Goal: Information Seeking & Learning: Learn about a topic

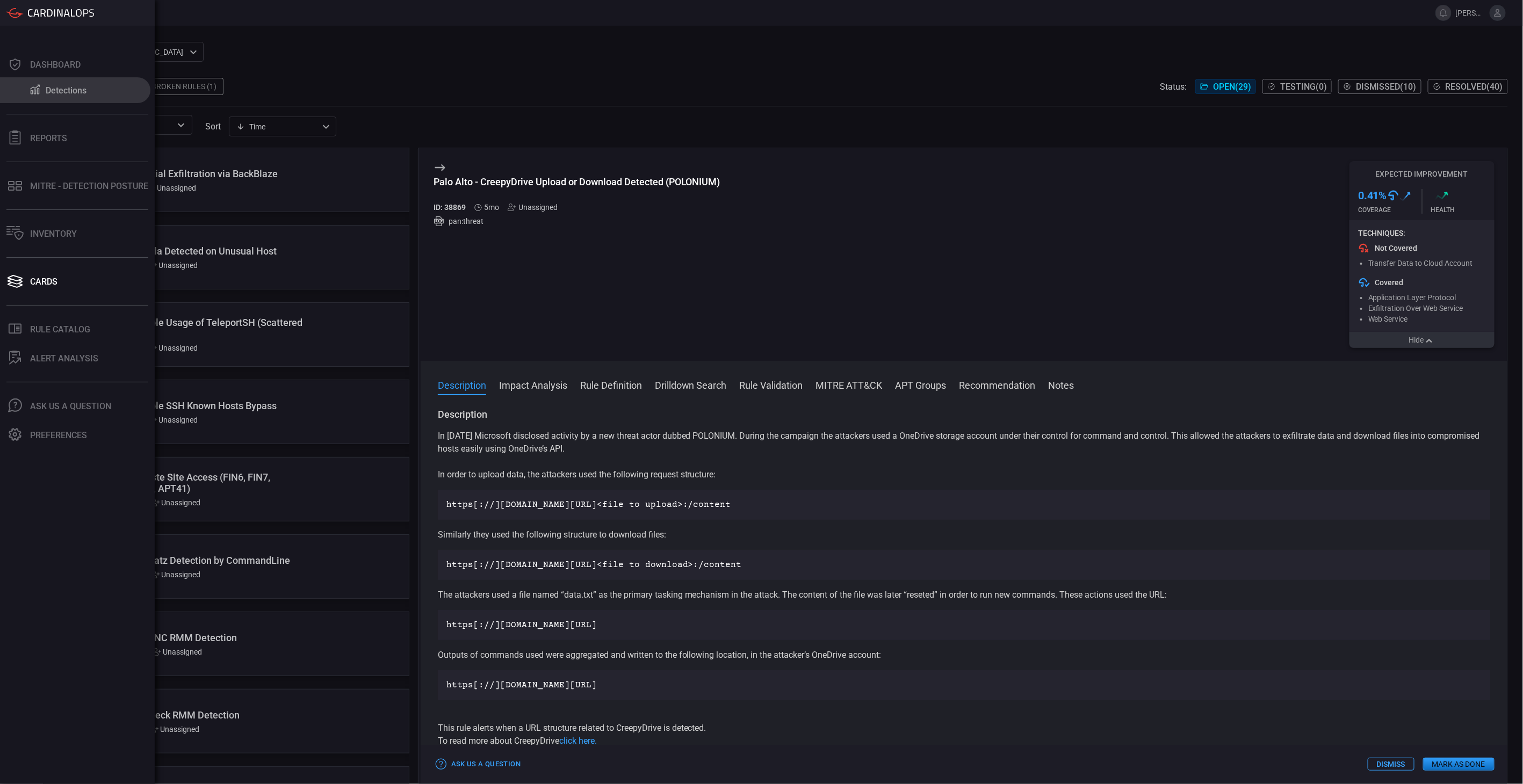
click at [56, 89] on div "Detections" at bounding box center [65, 91] width 41 height 10
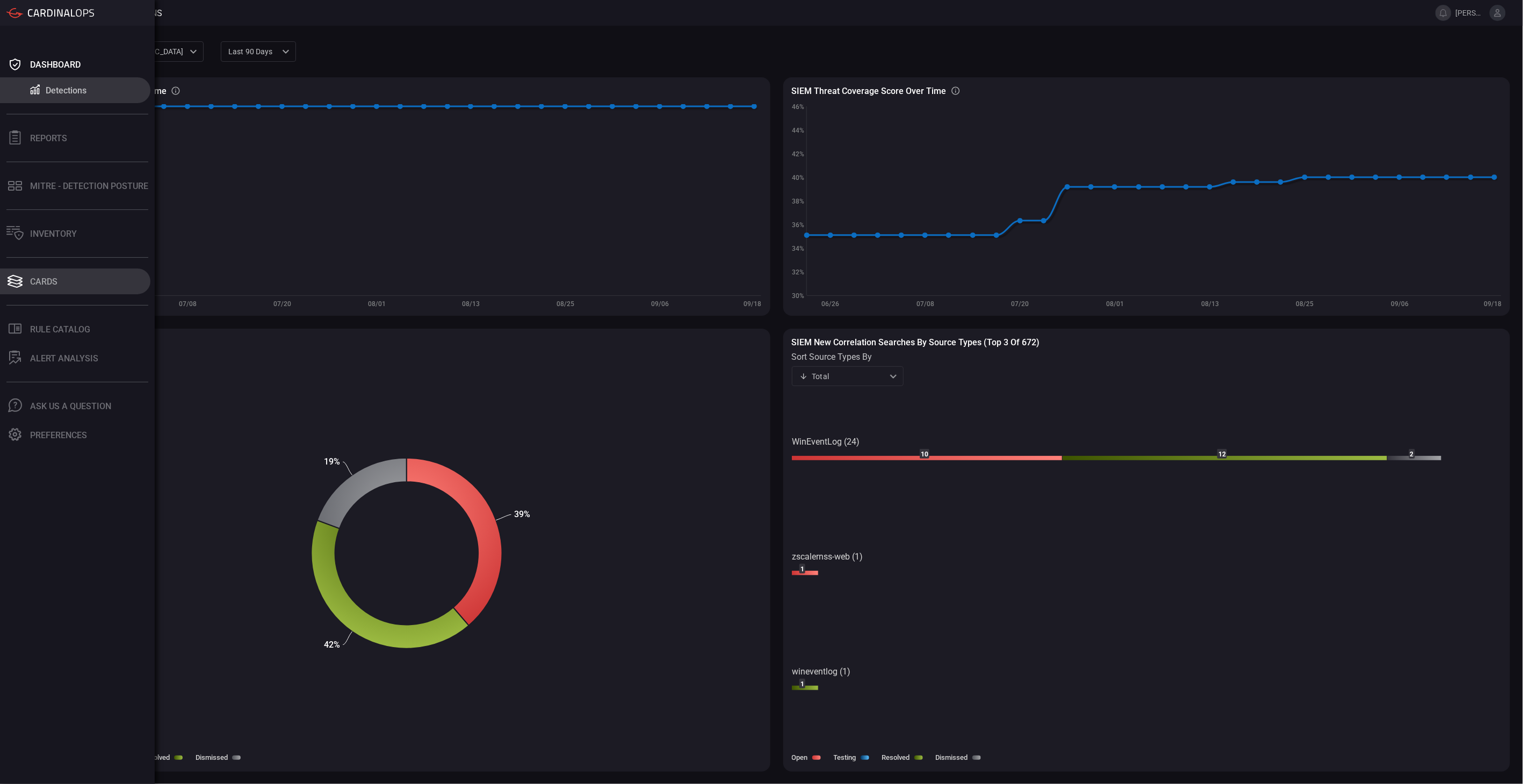
click at [98, 282] on button "Cards" at bounding box center [75, 281] width 150 height 26
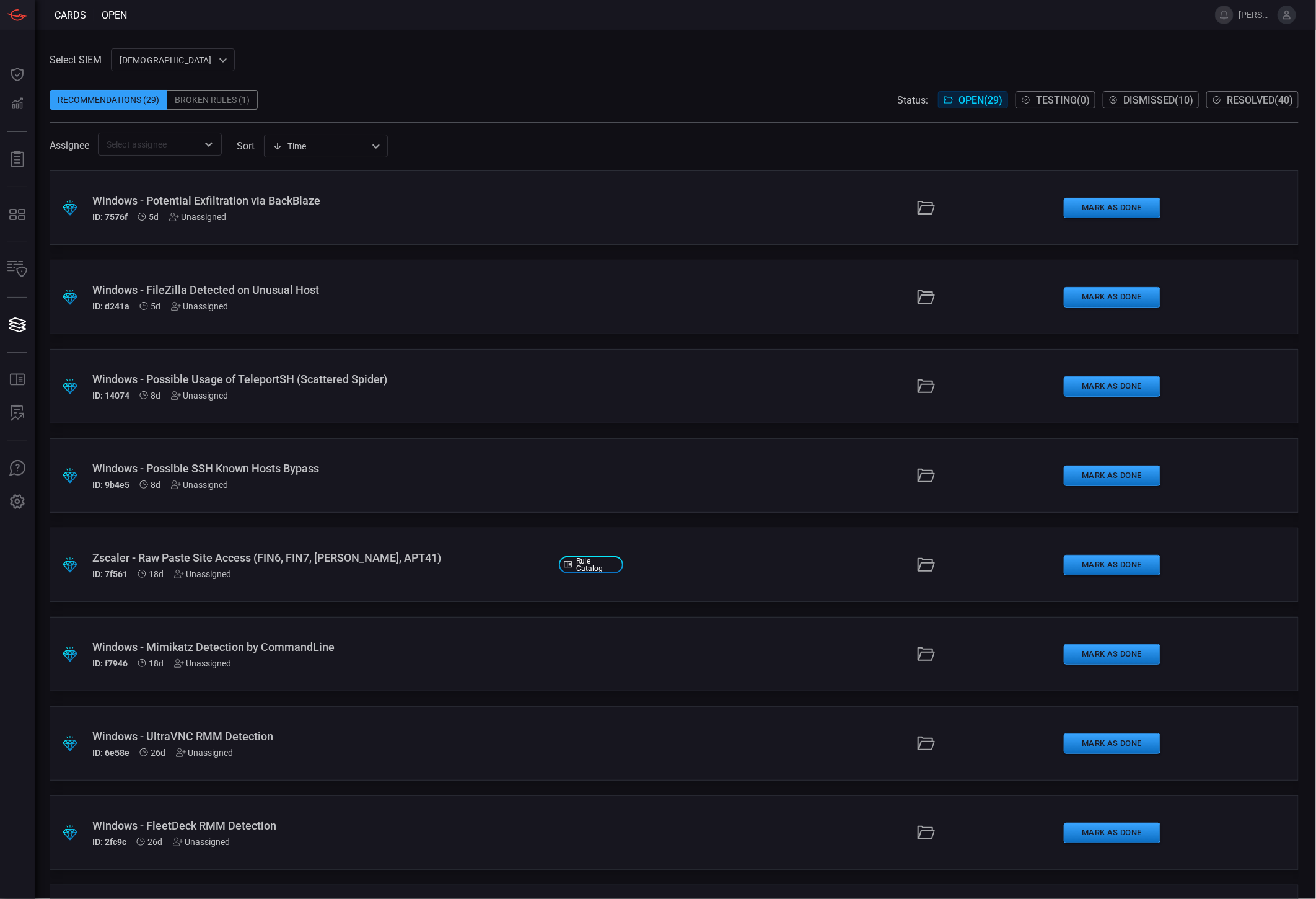
type button "/cards"
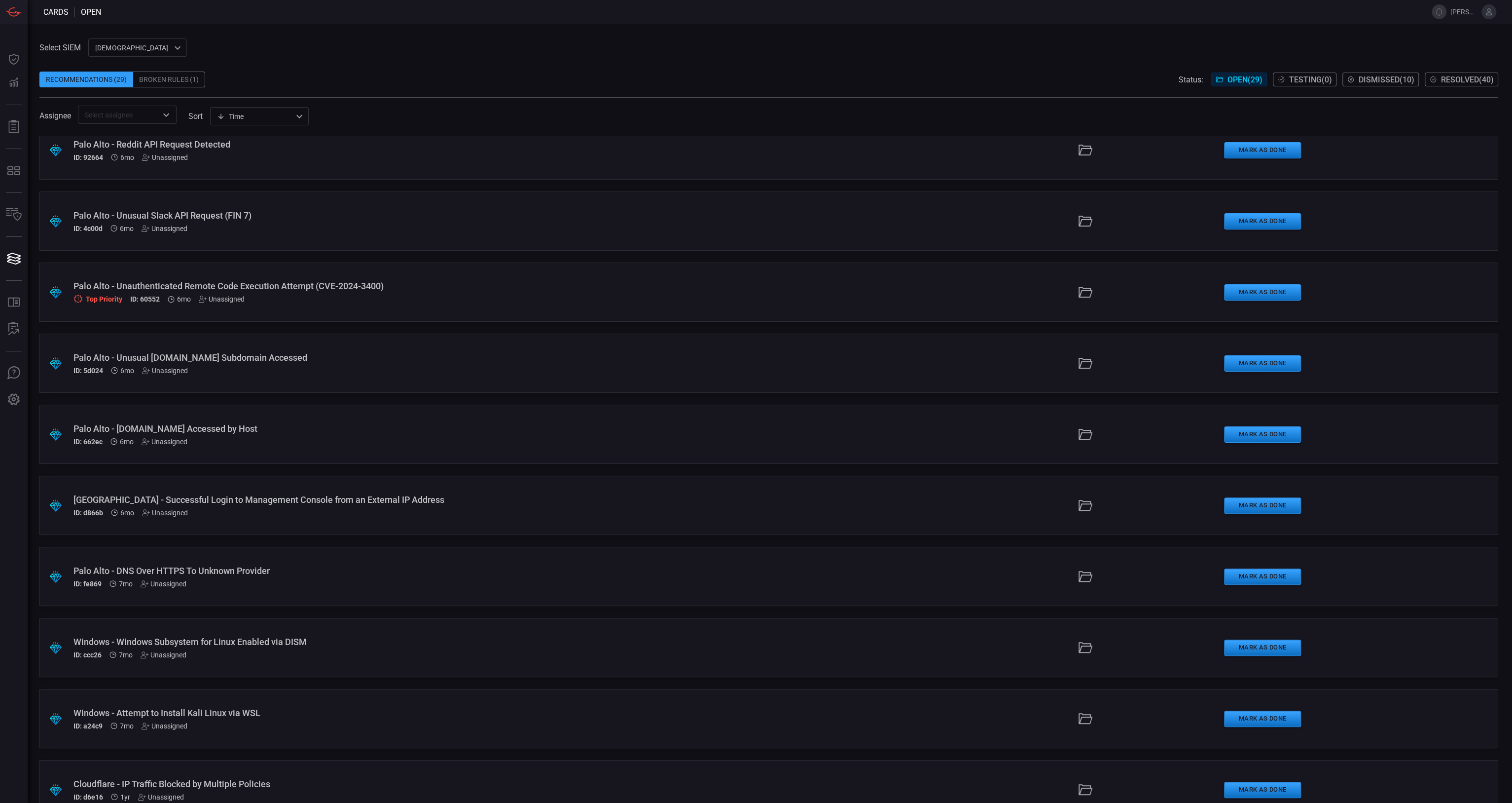
scroll to position [1393, 0]
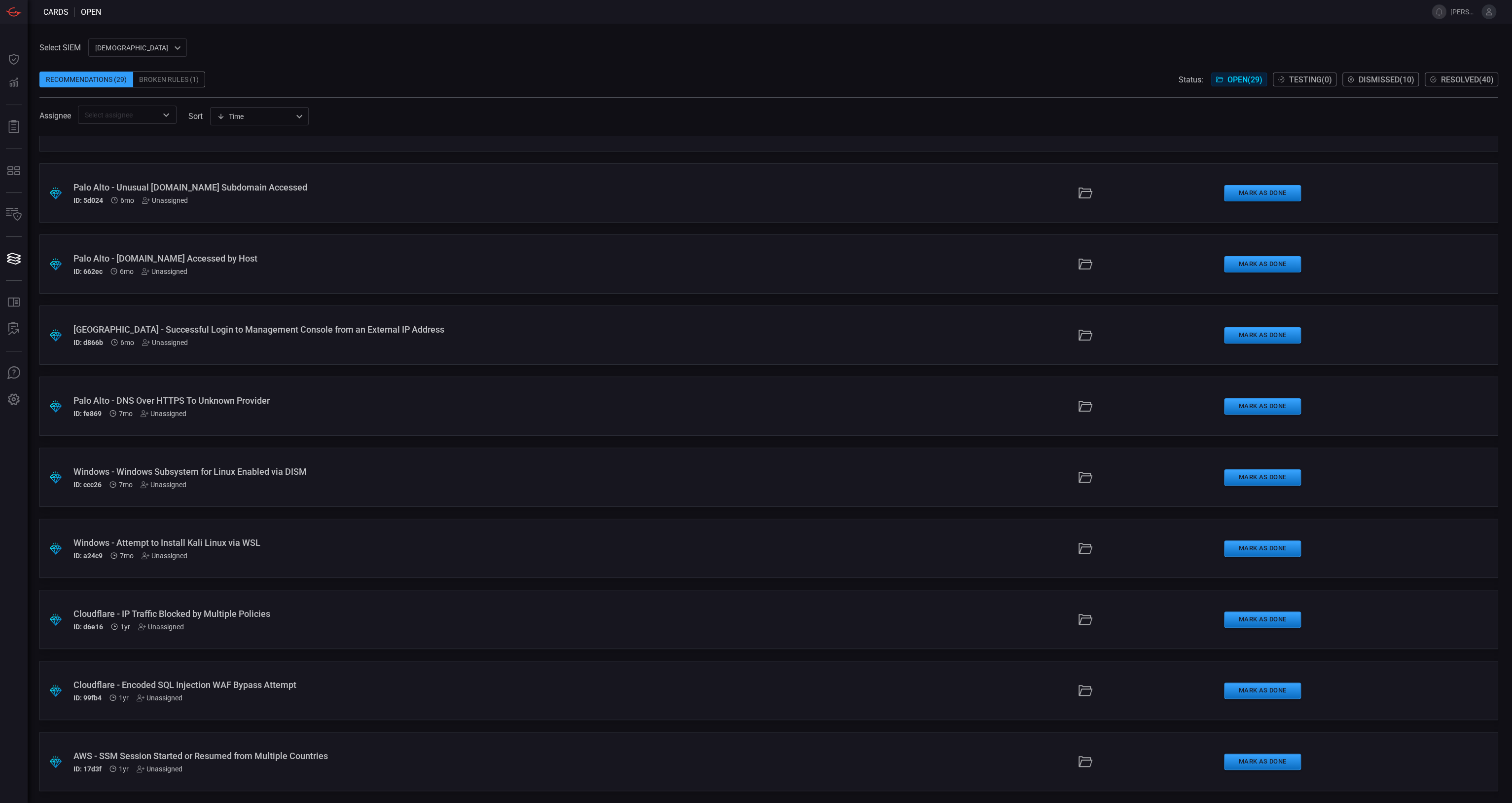
click at [501, 89] on span at bounding box center [769, 92] width 1459 height 10
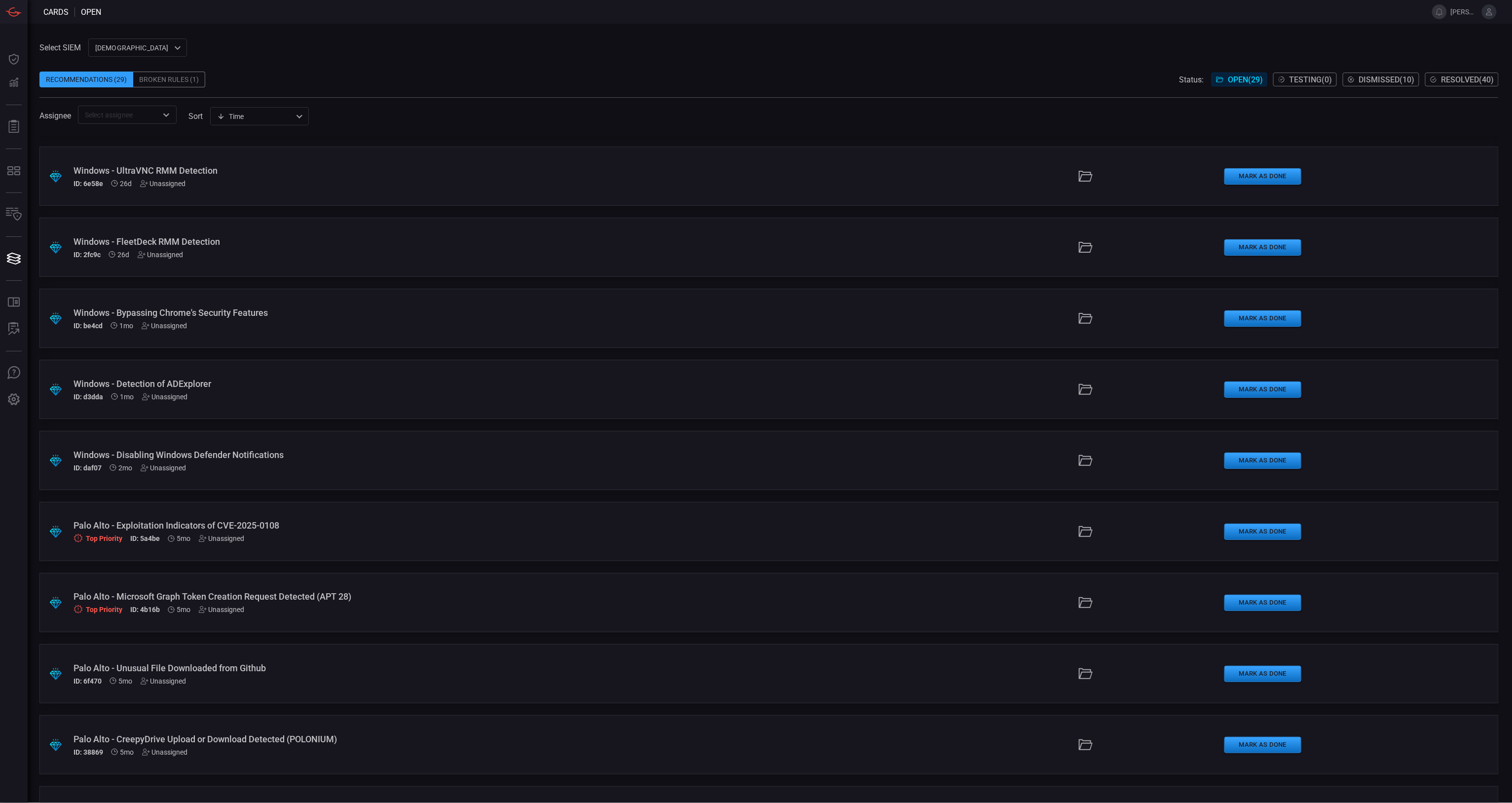
scroll to position [435, 0]
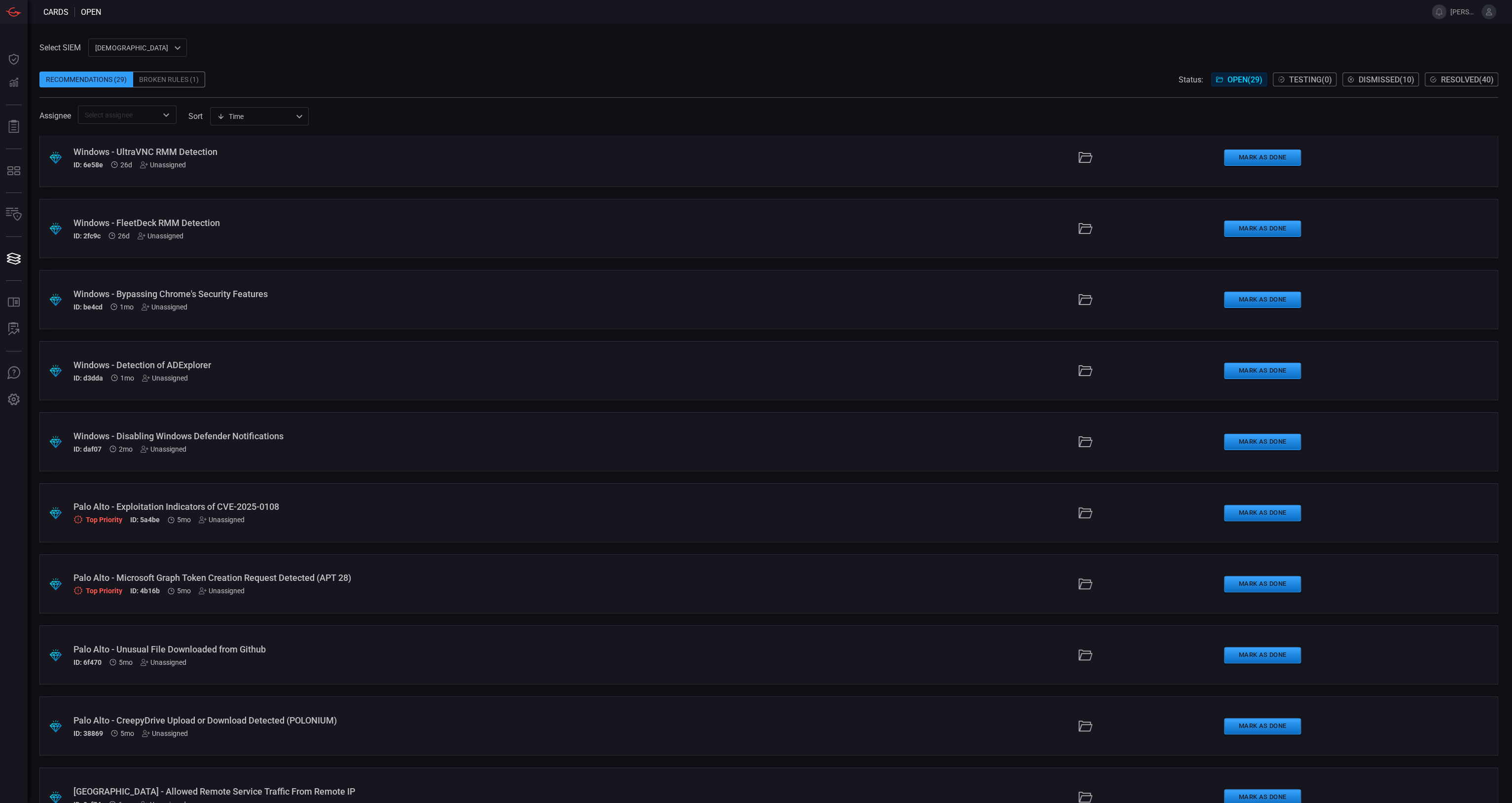
click at [275, 287] on div ".suggested_cards_icon{fill:url(#suggested_cards_icon);} Windows - Bypassing Chr…" at bounding box center [769, 299] width 1459 height 59
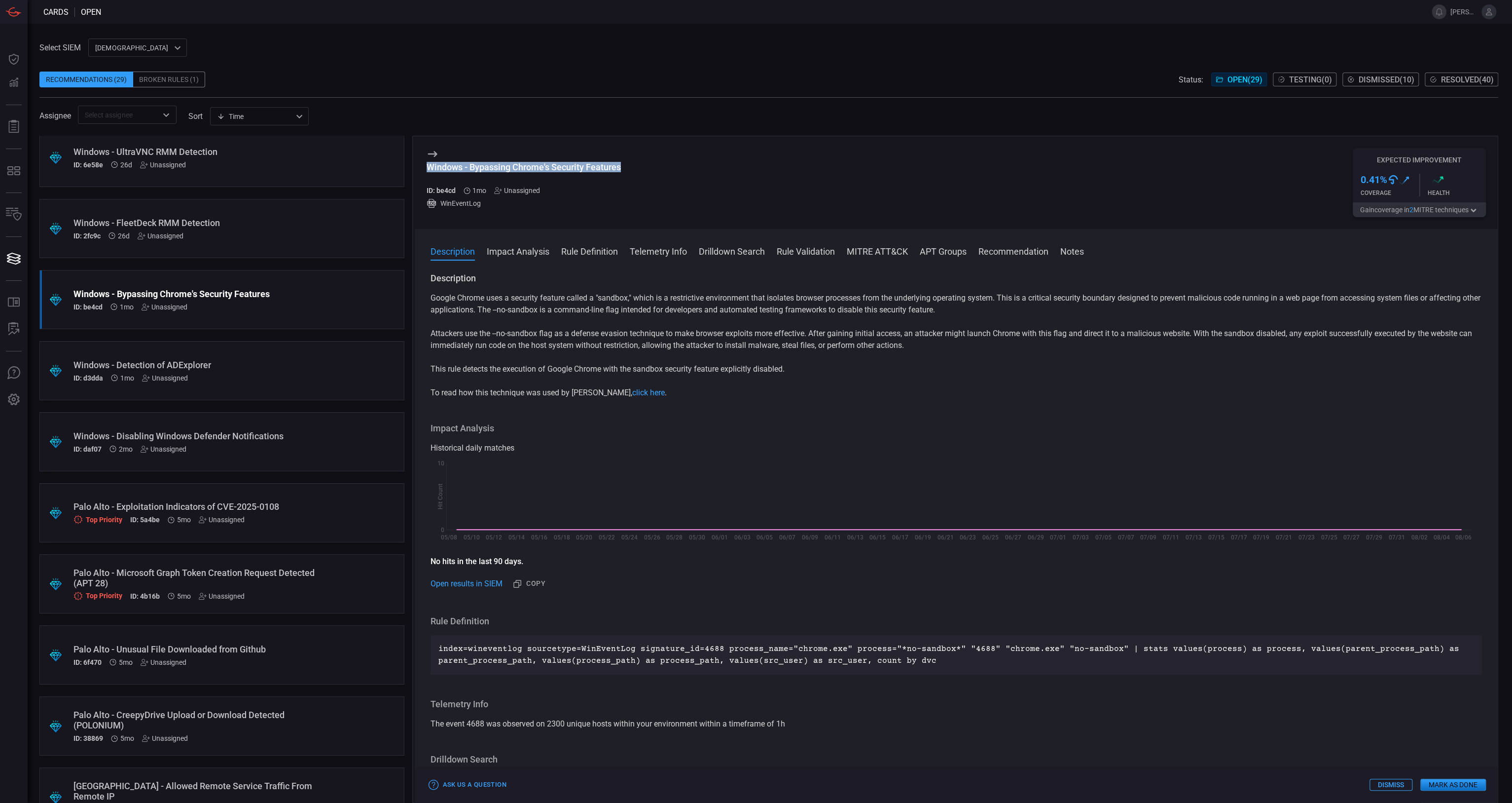
drag, startPoint x: 639, startPoint y: 169, endPoint x: 425, endPoint y: 171, distance: 214.0
click at [425, 171] on div "Windows - Bypassing Chrome's Security Features ID: be4cd 1mo Unassigned WinEven…" at bounding box center [957, 183] width 1084 height 92
drag, startPoint x: 425, startPoint y: 171, endPoint x: 457, endPoint y: 168, distance: 32.1
copy div "Windows - Bypassing Chrome's Security Features"
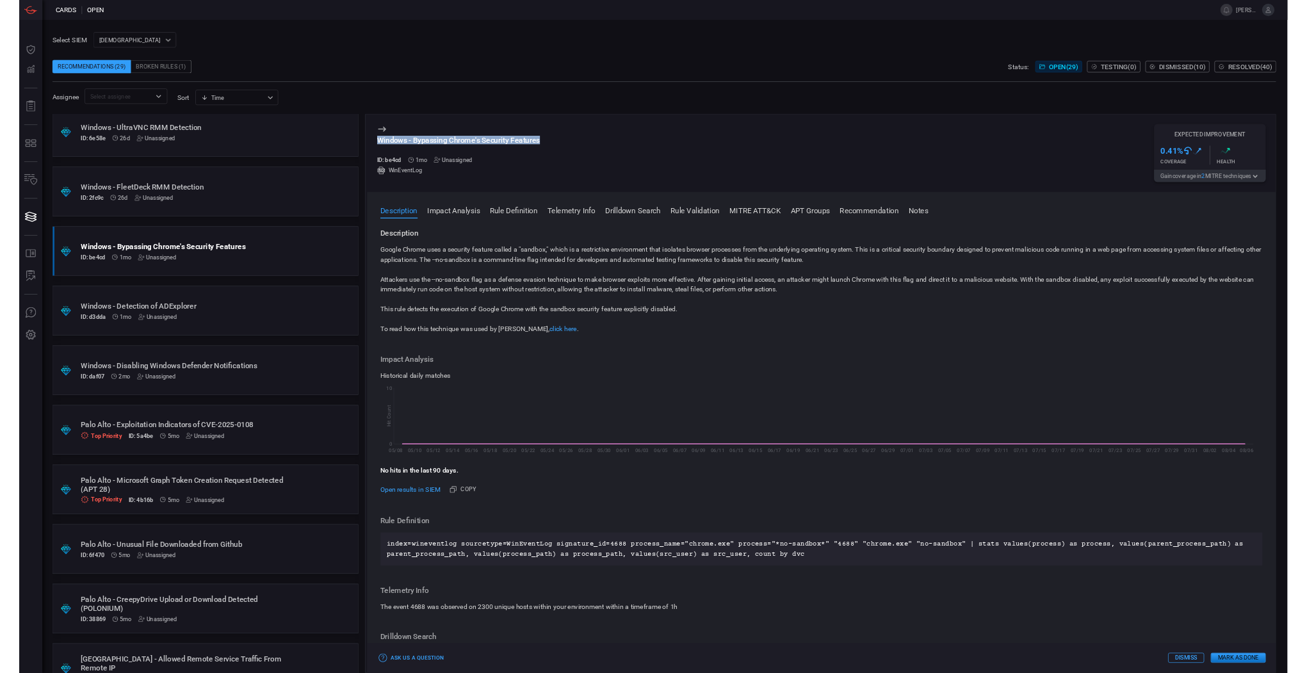
scroll to position [564, 0]
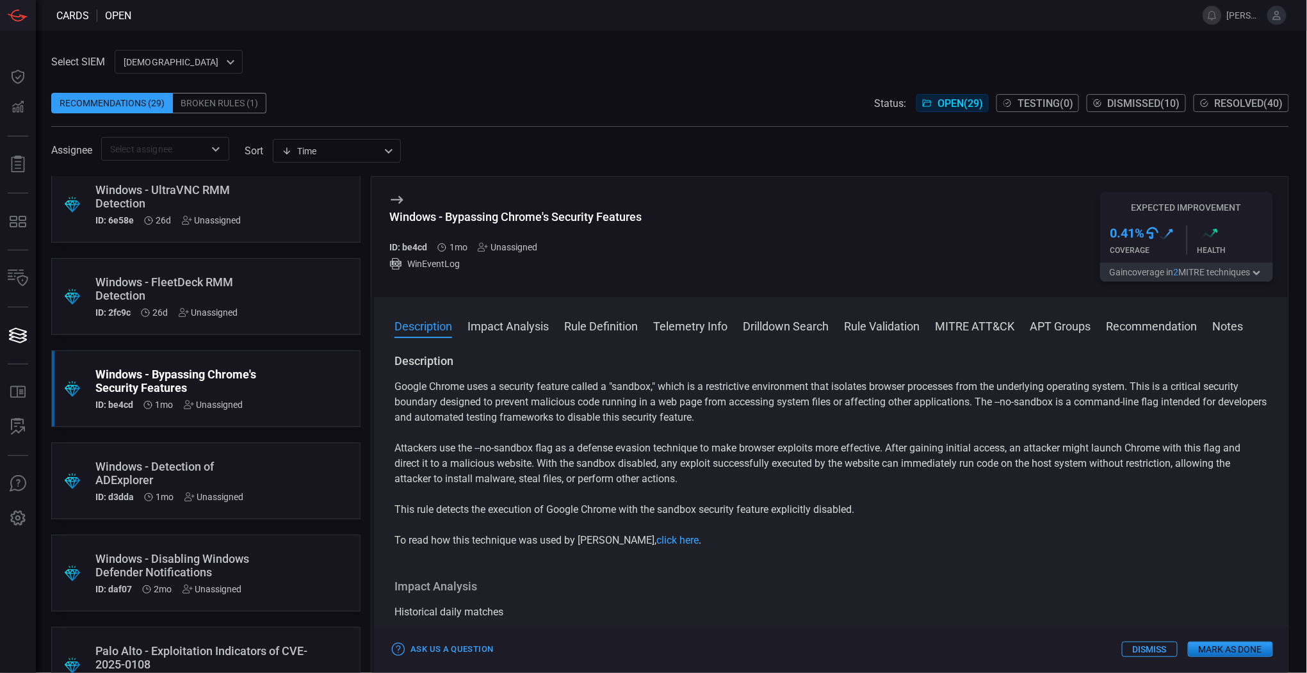
click at [744, 291] on div "Windows - Bypassing Chrome's Security Features ID: be4cd 1mo Unassigned WinEven…" at bounding box center [831, 237] width 914 height 120
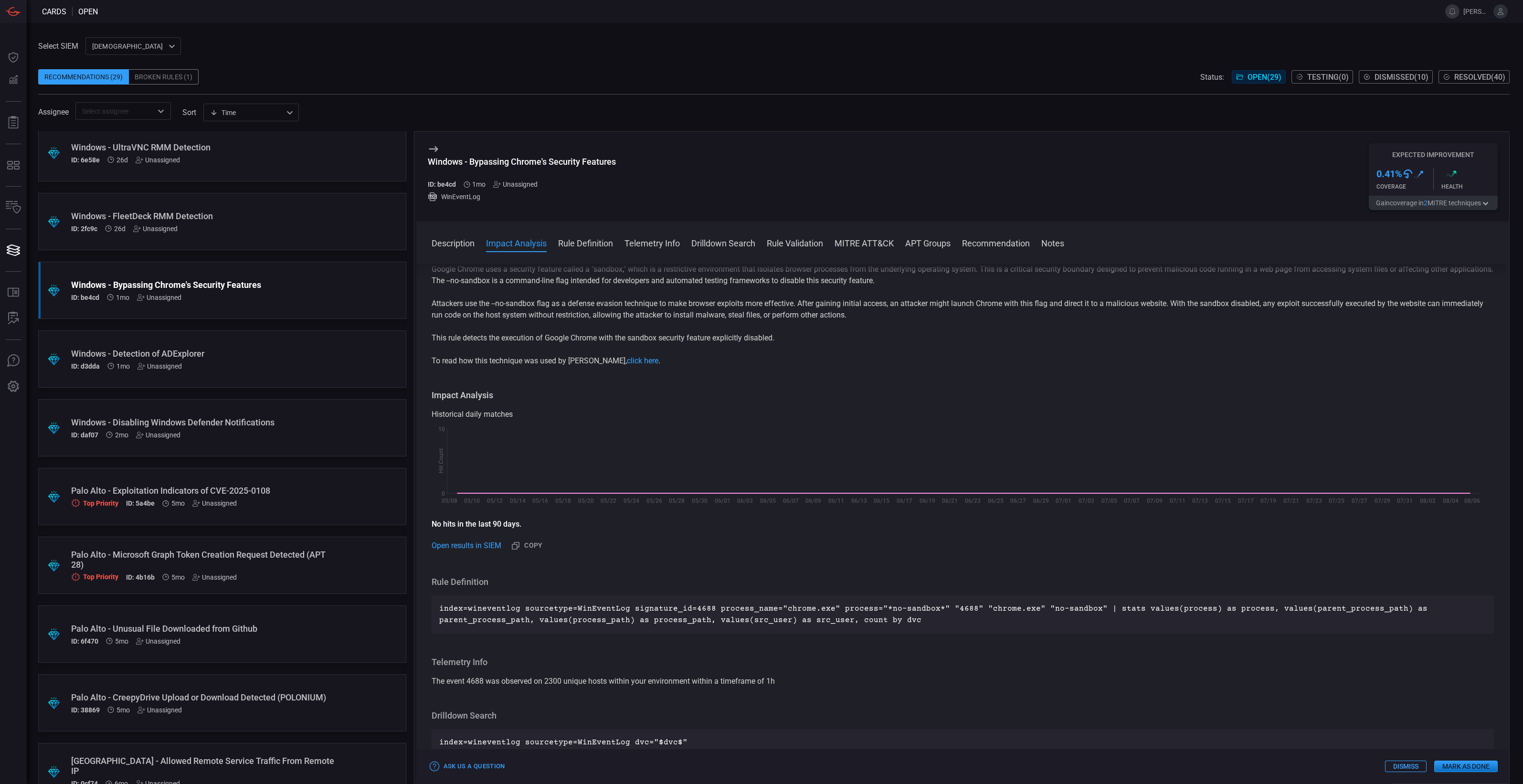
scroll to position [0, 0]
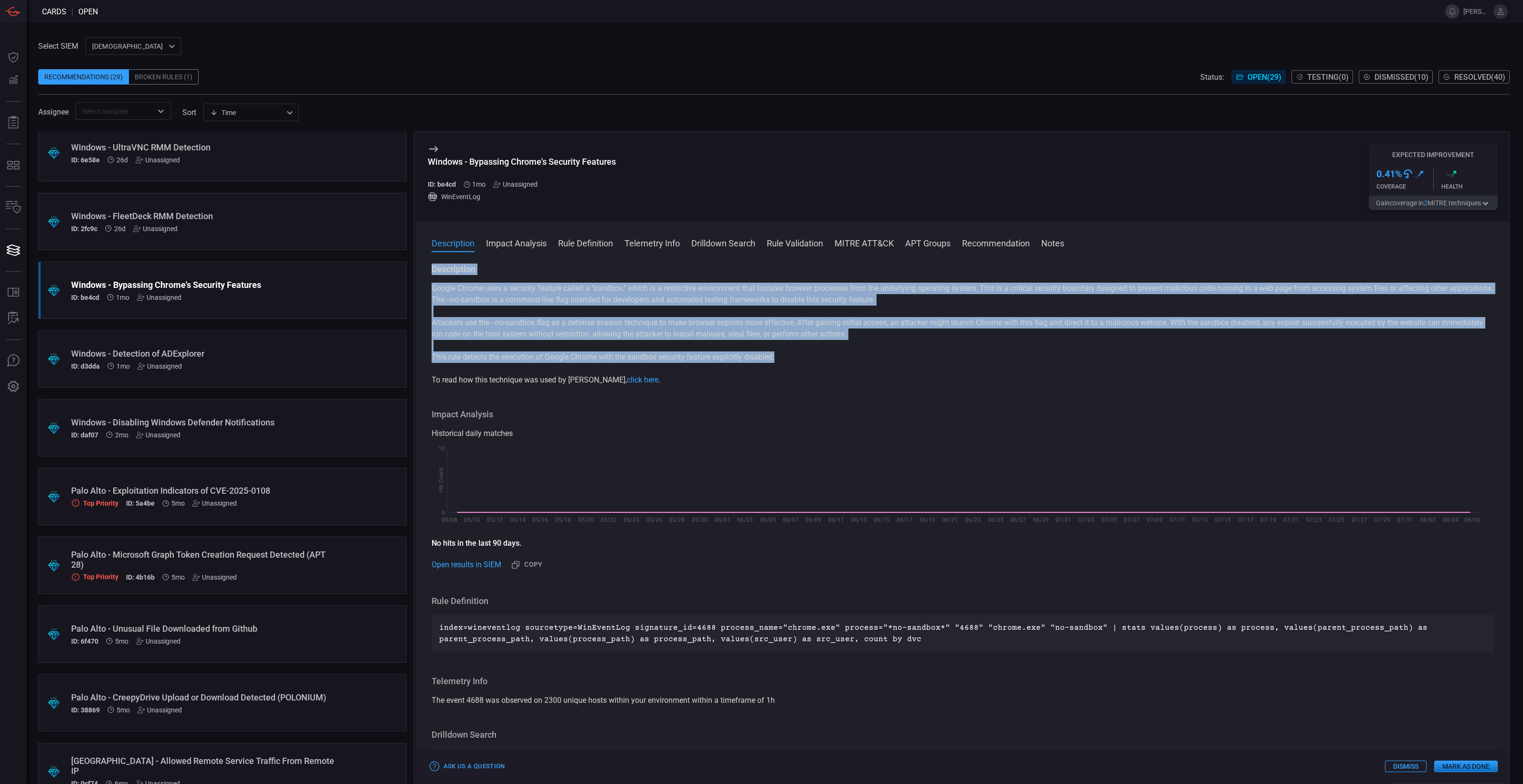
drag, startPoint x: 786, startPoint y: 361, endPoint x: 430, endPoint y: 270, distance: 367.4
click at [430, 270] on div "Description Google Chrome uses a security feature called a "sandbox," which is …" at bounding box center [962, 521] width 1094 height 516
drag, startPoint x: 430, startPoint y: 270, endPoint x: 436, endPoint y: 271, distance: 6.1
copy div "Description Google Chrome uses a security feature called a "sandbox," which is …"
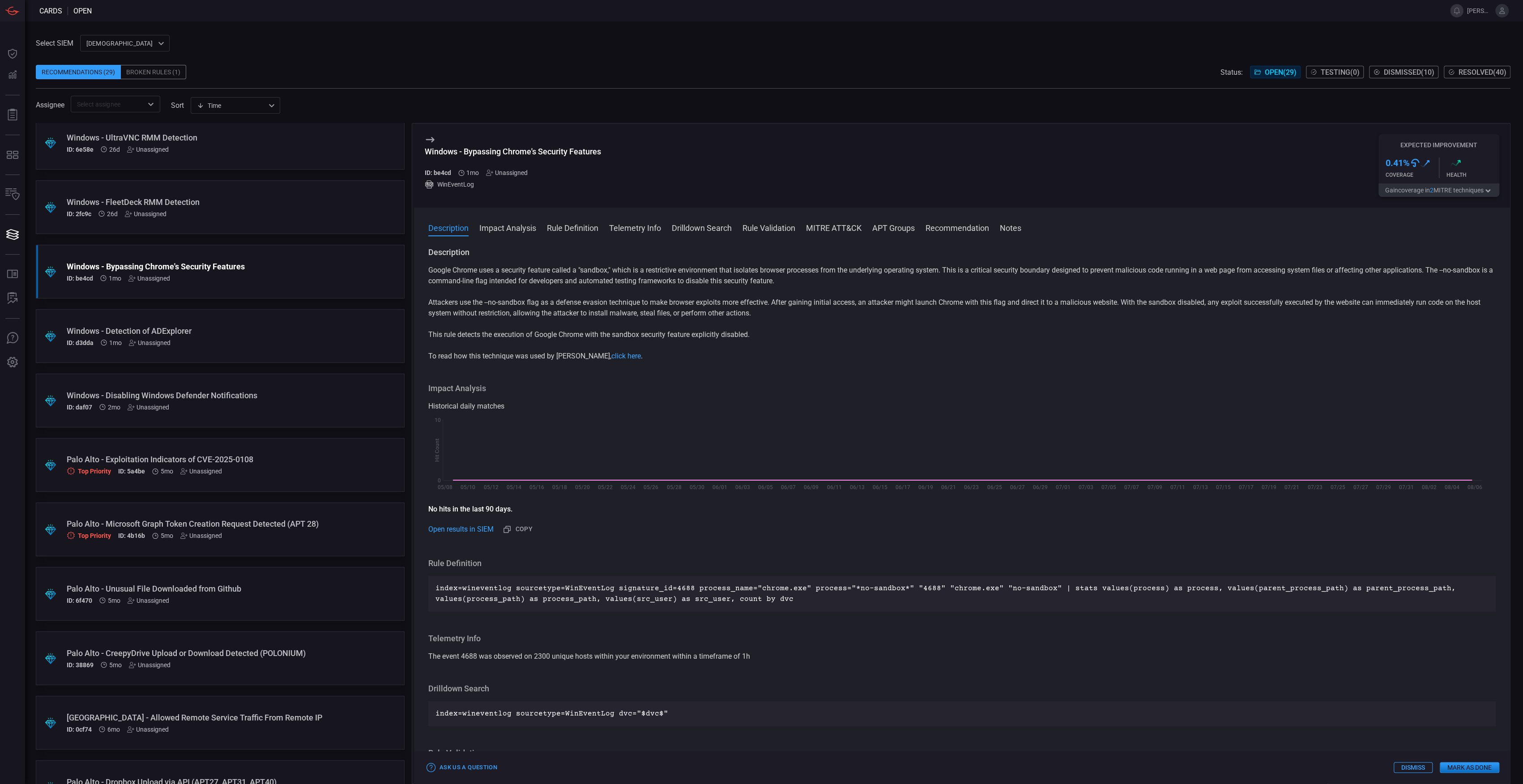
click at [954, 561] on h3 "Rule Definition" at bounding box center [962, 563] width 1067 height 10
click at [247, 332] on div "Windows - Detection of ADExplorer" at bounding box center [203, 331] width 273 height 9
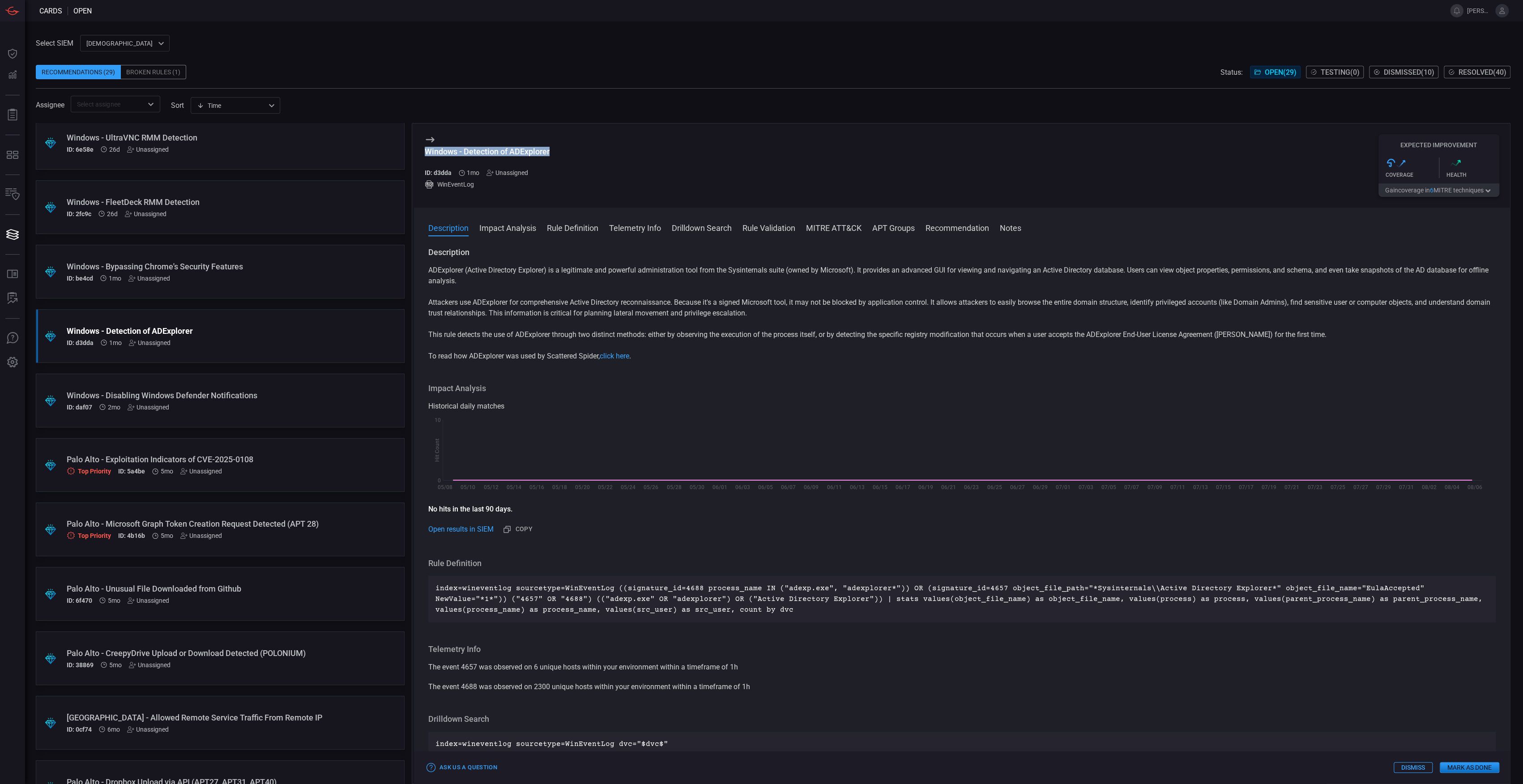
drag, startPoint x: 554, startPoint y: 157, endPoint x: 427, endPoint y: 153, distance: 127.1
click at [427, 153] on div "Windows - Detection of ADExplorer ID: d3dda 1mo Unassigned WinEventLog Expected…" at bounding box center [962, 166] width 1096 height 84
copy div "Windows - Detection of ADExplorer"
click at [1269, 332] on p "This rule detects the use of ADExplorer through two distinct methods: either by…" at bounding box center [962, 334] width 1067 height 10
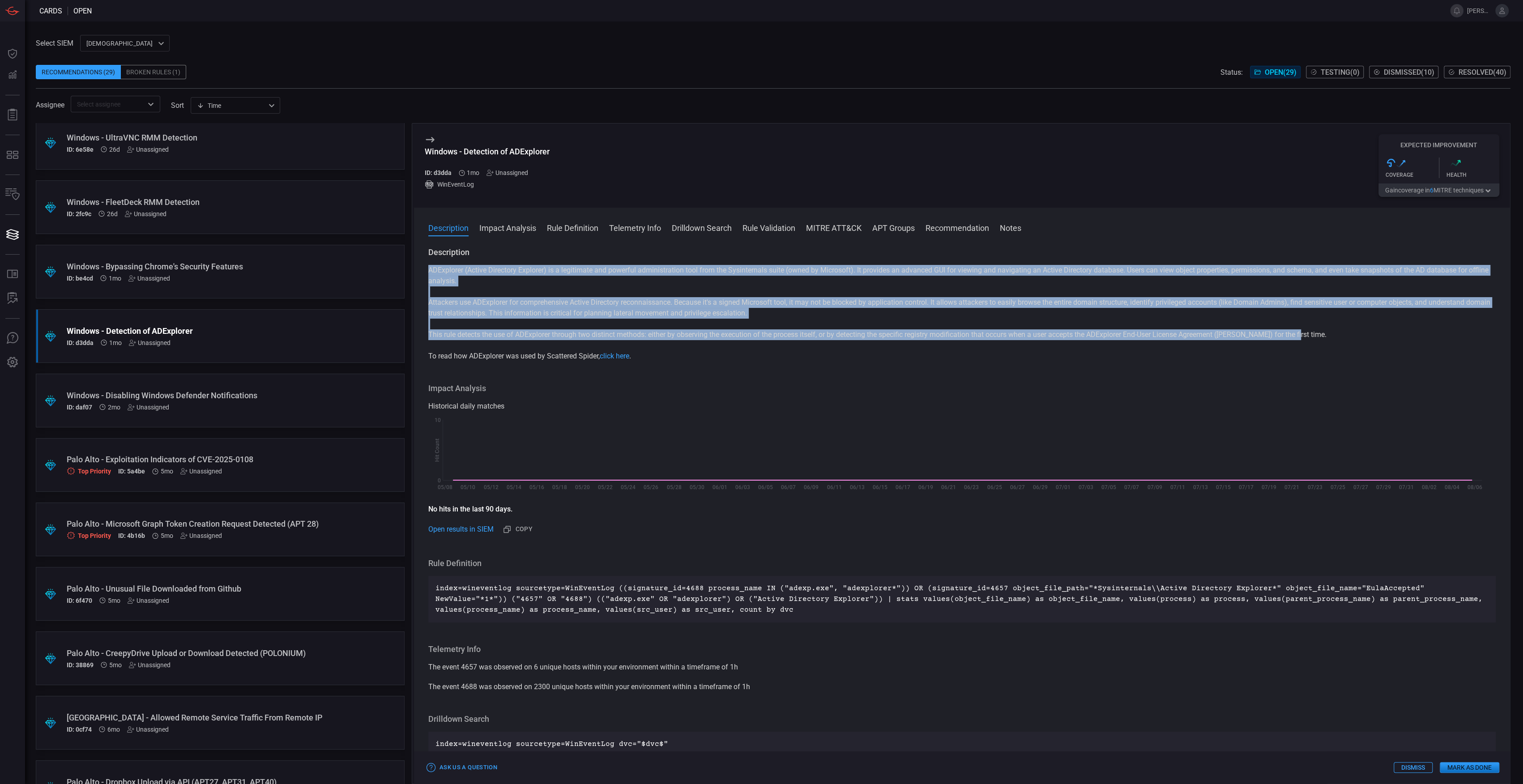
drag, startPoint x: 1307, startPoint y: 335, endPoint x: 430, endPoint y: 271, distance: 879.3
click at [430, 271] on div "ADExplorer (Active Directory Explorer) is a legitimate and powerful administrat…" at bounding box center [962, 313] width 1067 height 96
copy div "ADExplorer (Active Directory Explorer) is a legitimate and powerful administrat…"
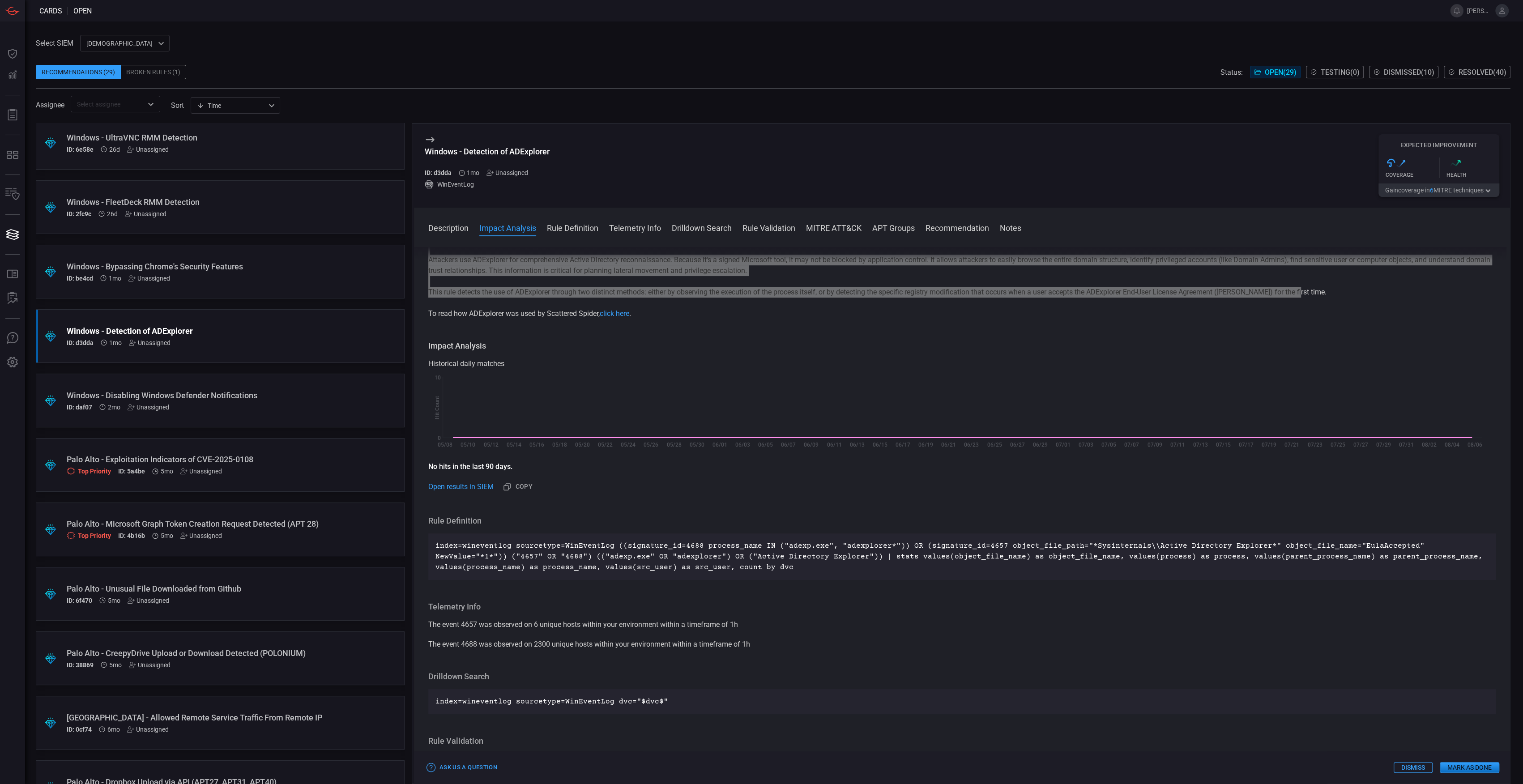
scroll to position [59, 0]
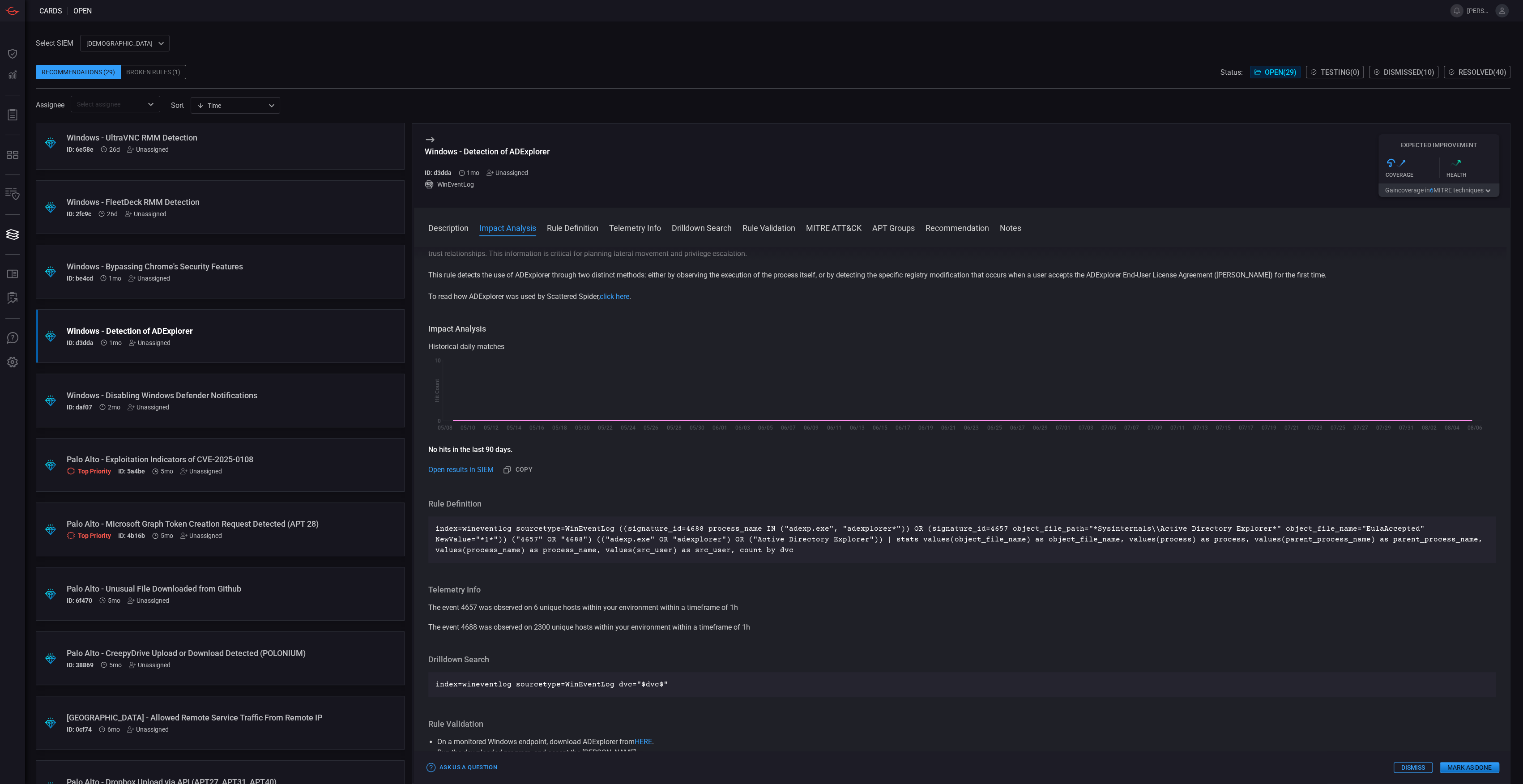
click at [699, 547] on p "index=wineventlog sourcetype=WinEventLog ((signature_id=4688 process_name IN ("…" at bounding box center [962, 539] width 1053 height 32
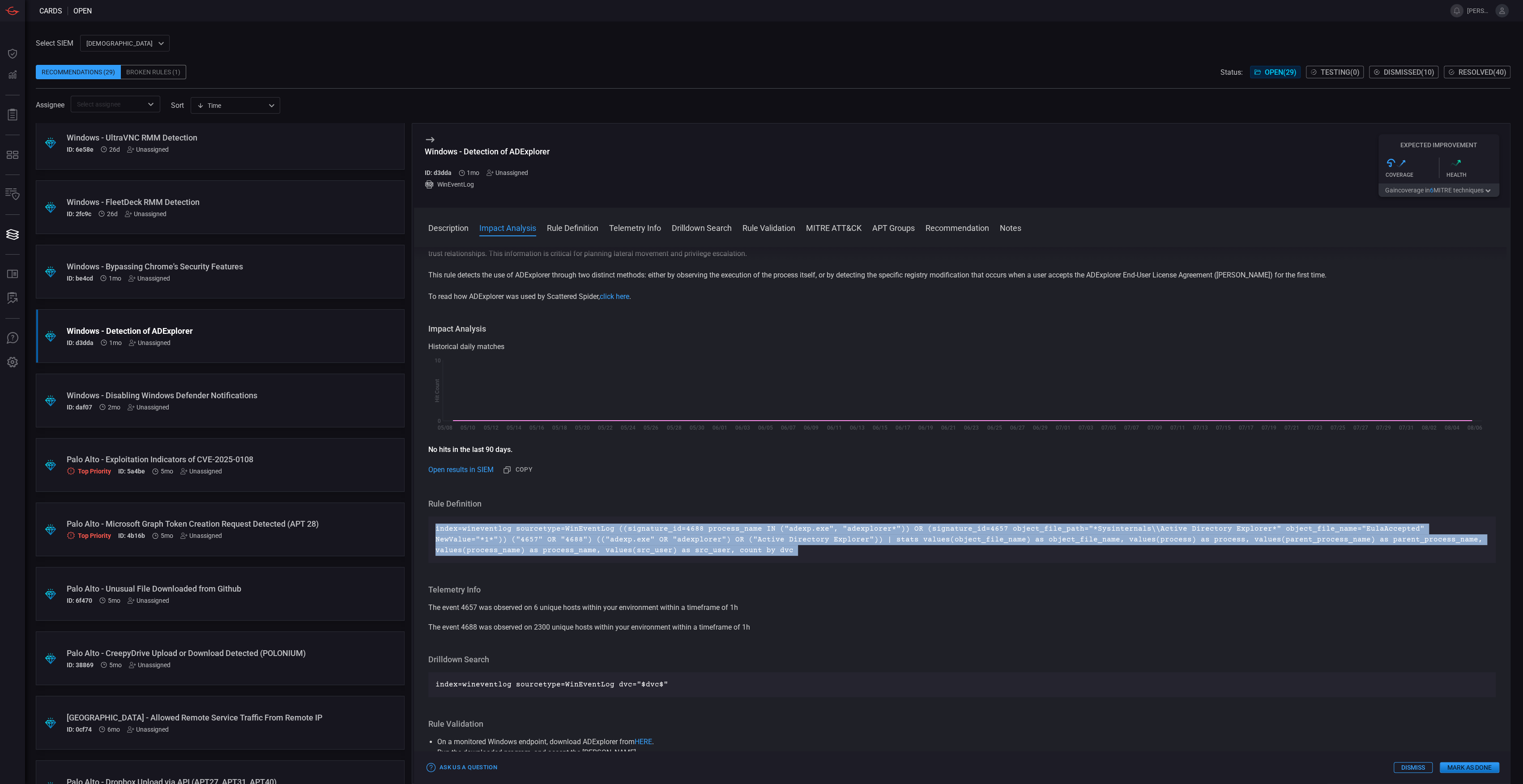
click at [699, 547] on p "index=wineventlog sourcetype=WinEventLog ((signature_id=4688 process_name IN ("…" at bounding box center [962, 539] width 1053 height 32
copy p "index=wineventlog sourcetype=WinEventLog ((signature_id=4688 process_name IN ("…"
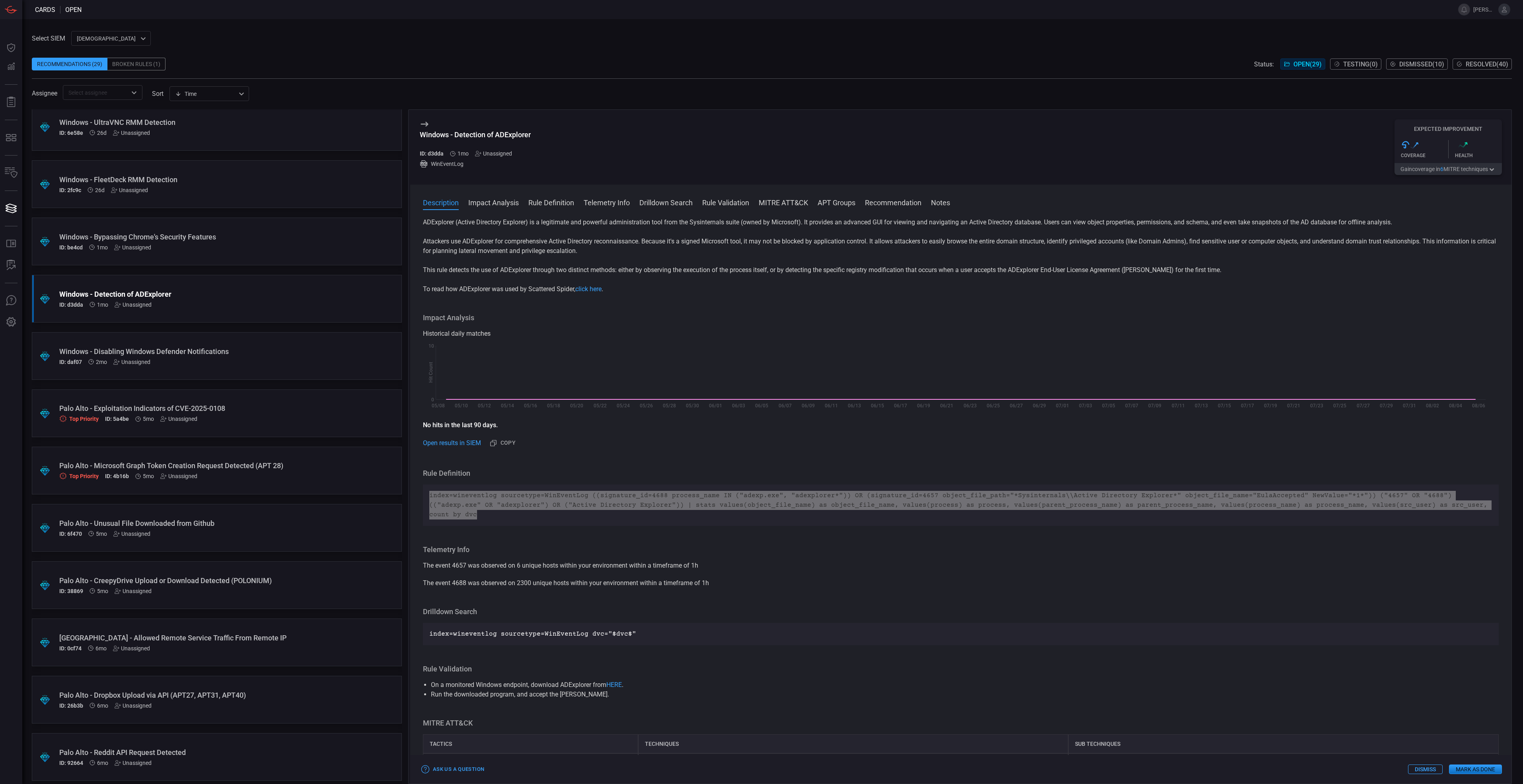
scroll to position [0, 0]
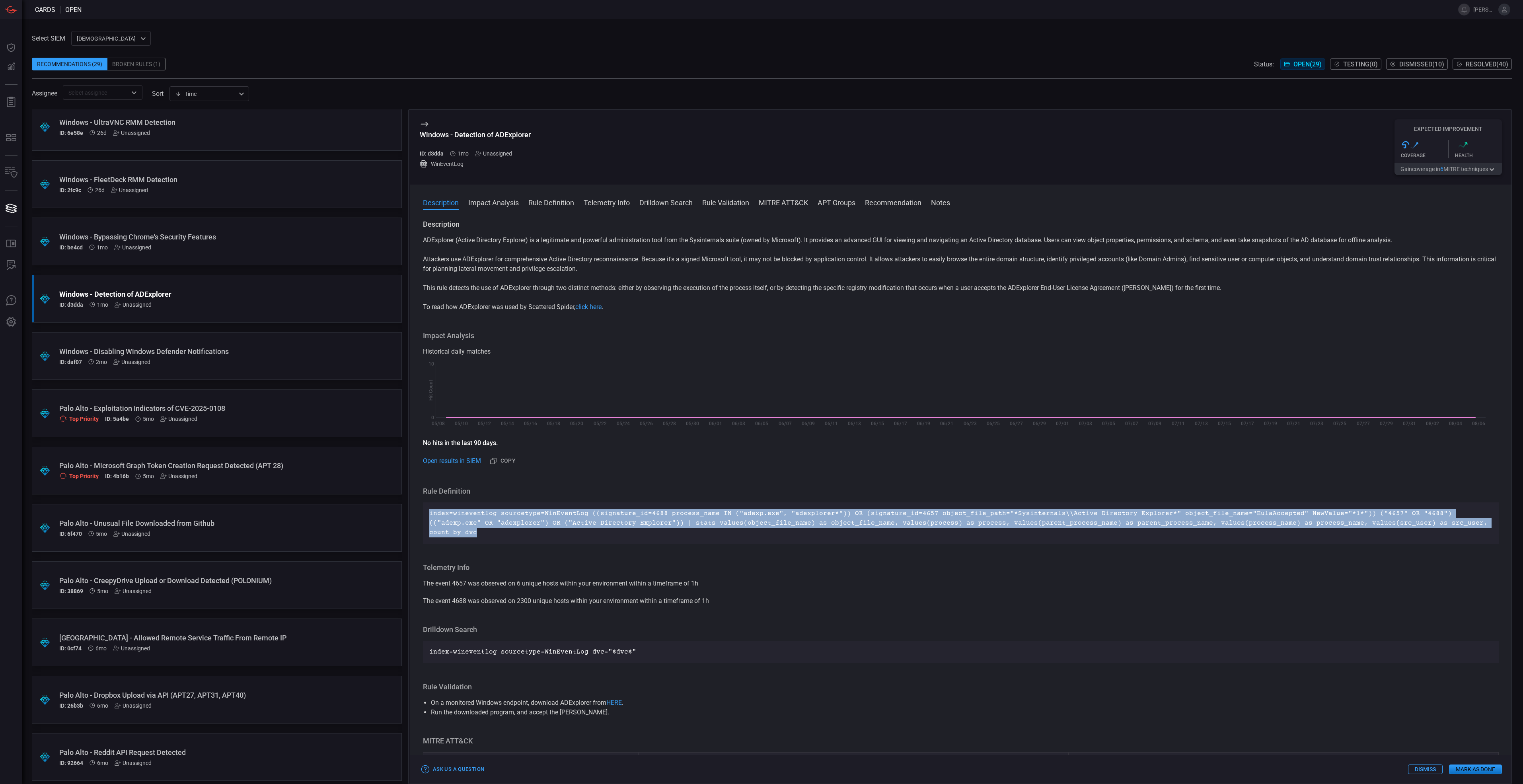
click at [1128, 172] on button "Gain coverage in 6 MITRE technique s" at bounding box center [1448, 169] width 107 height 12
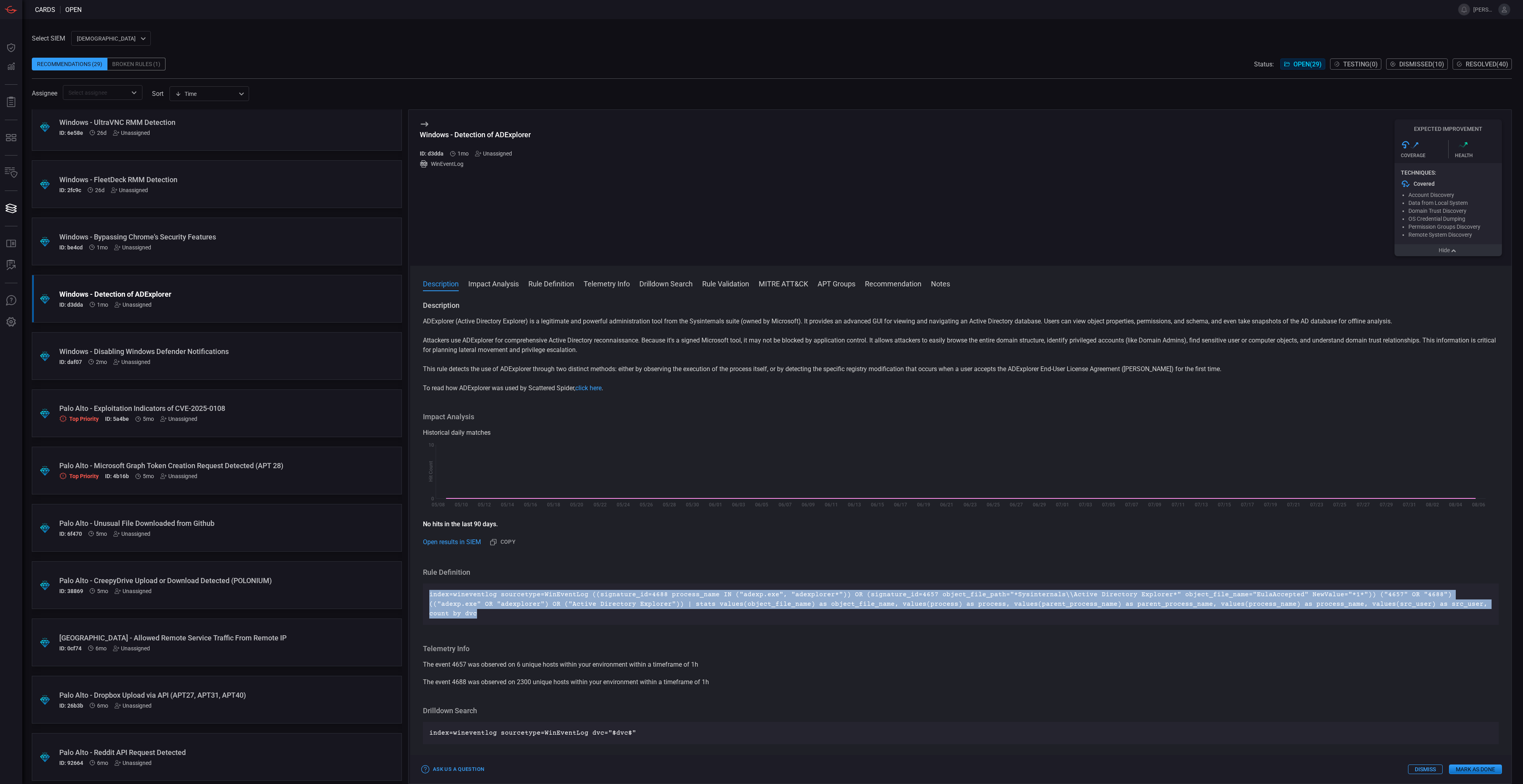
click at [1128, 256] on button "Hide" at bounding box center [1448, 250] width 107 height 12
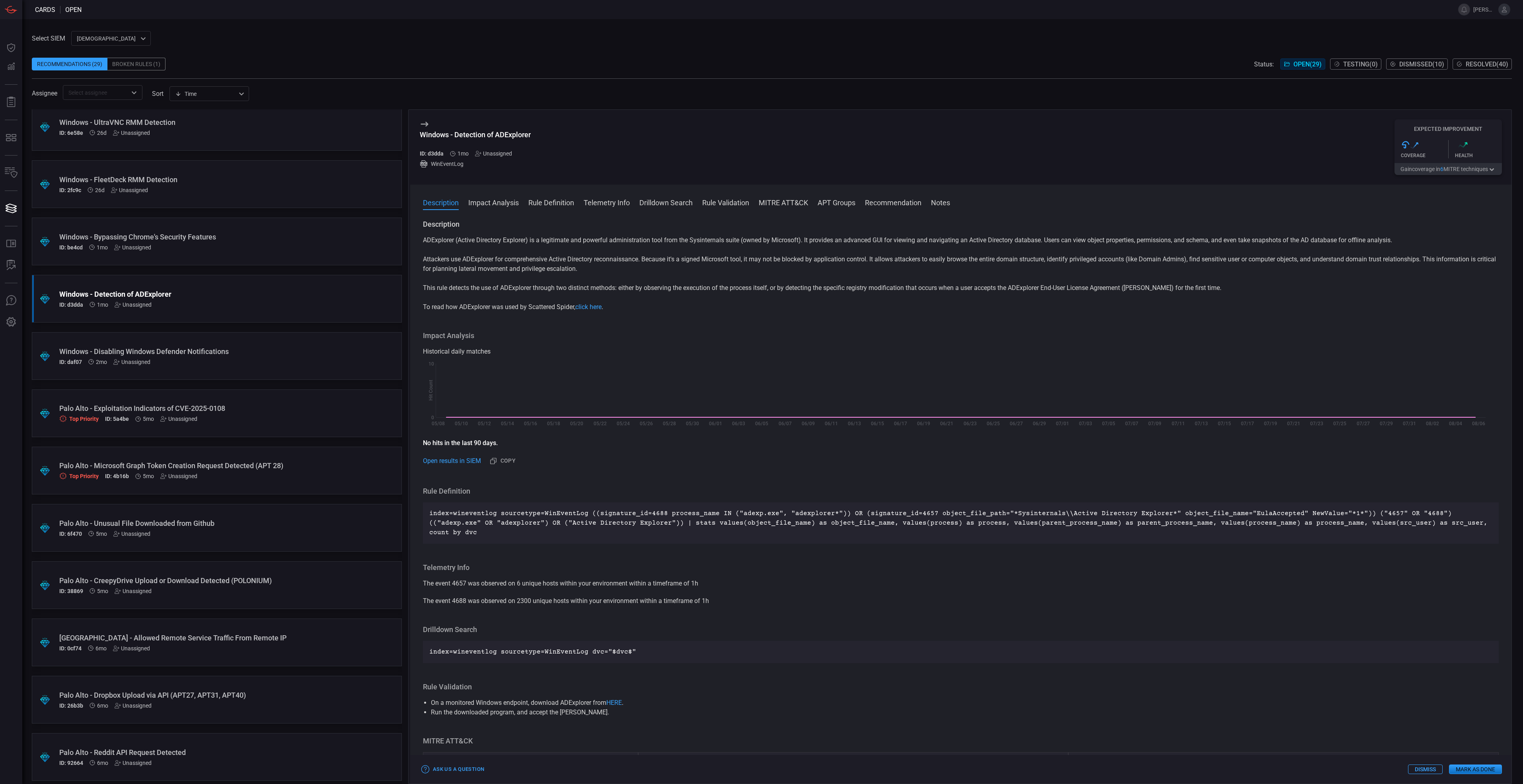
click at [243, 358] on div "Windows - Disabling Windows Defender Notifications ID: daf07 2mo Unassigned" at bounding box center [201, 356] width 285 height 18
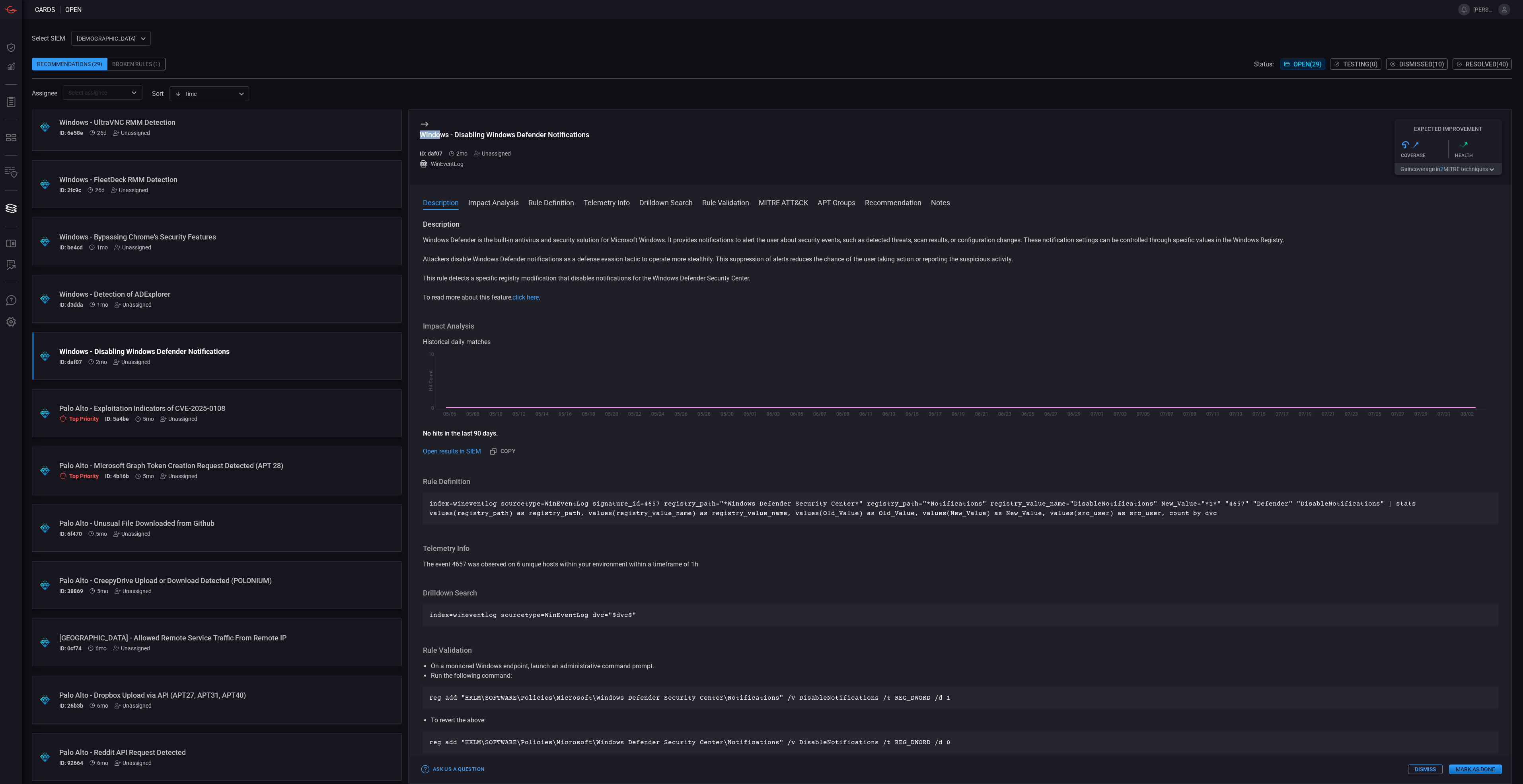
drag, startPoint x: 596, startPoint y: 130, endPoint x: 439, endPoint y: 135, distance: 157.1
click at [439, 135] on div "Windows - Disabling Windows Defender Notifications ID: daf07 2mo Unassigned Win…" at bounding box center [961, 147] width 1102 height 75
drag, startPoint x: 439, startPoint y: 135, endPoint x: 556, endPoint y: 129, distance: 117.2
click at [556, 129] on div "Windows - Disabling Windows Defender Notifications ID: daf07 2mo Unassigned Win…" at bounding box center [505, 147] width 170 height 56
drag, startPoint x: 589, startPoint y: 134, endPoint x: 422, endPoint y: 134, distance: 167.0
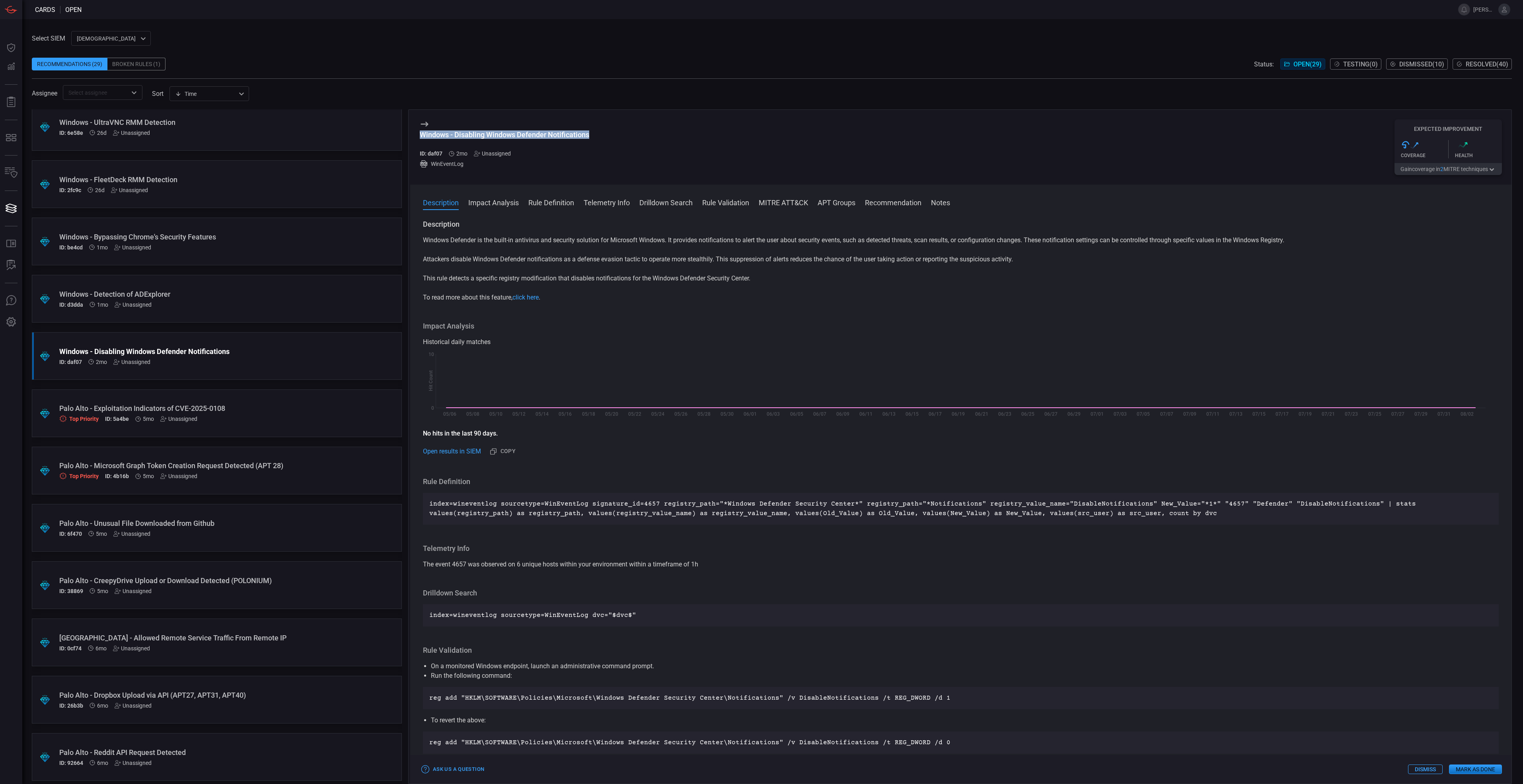
click at [422, 134] on div "Windows - Disabling Windows Defender Notifications" at bounding box center [505, 134] width 170 height 8
copy div "Windows - Disabling Windows Defender Notifications"
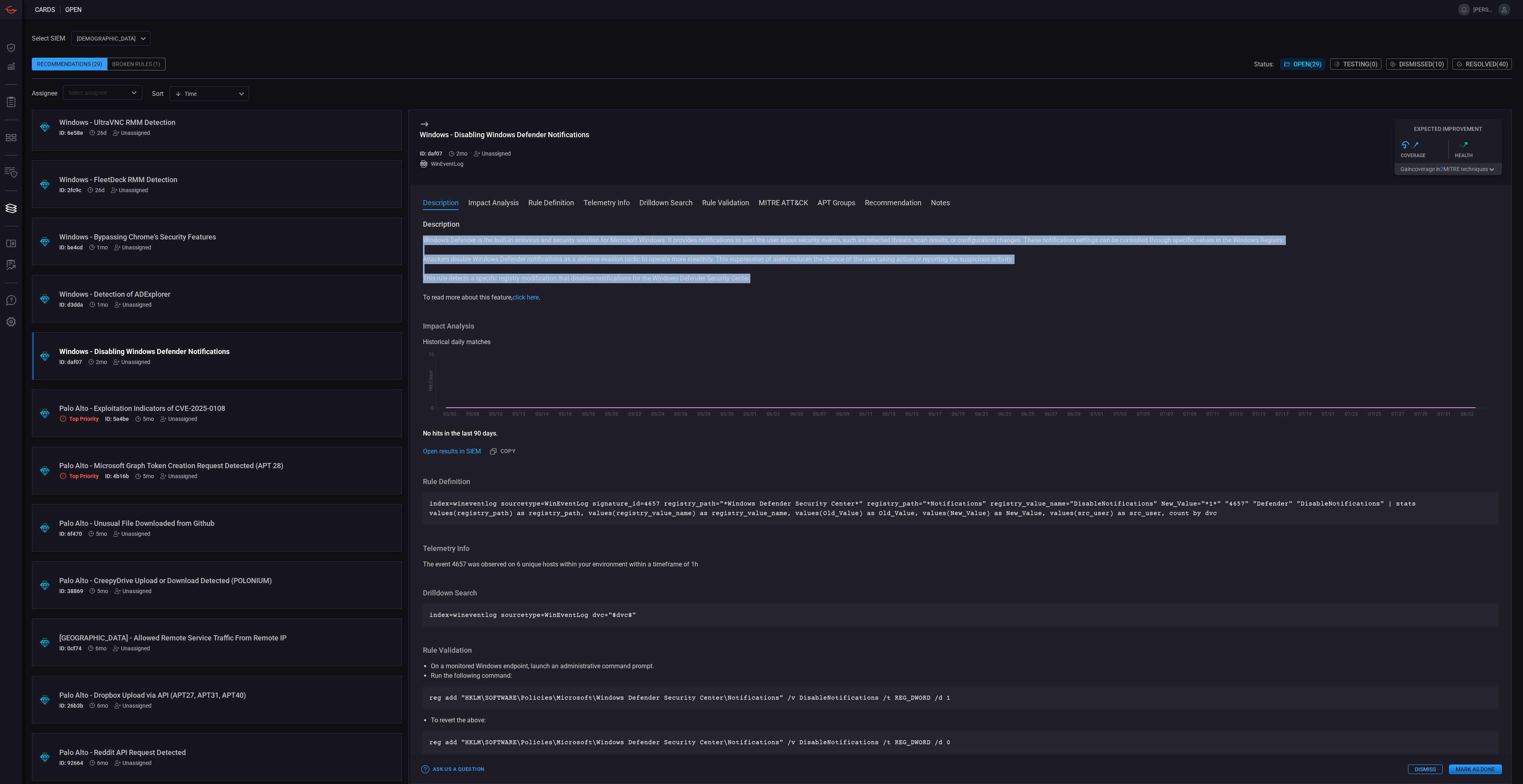
drag, startPoint x: 759, startPoint y: 279, endPoint x: 420, endPoint y: 244, distance: 340.8
click at [420, 244] on div "Description Windows Defender is the built-in antivirus and security solution fo…" at bounding box center [961, 500] width 1102 height 562
copy div "Windows Defender is the built-in antivirus and security solution for Microsoft …"
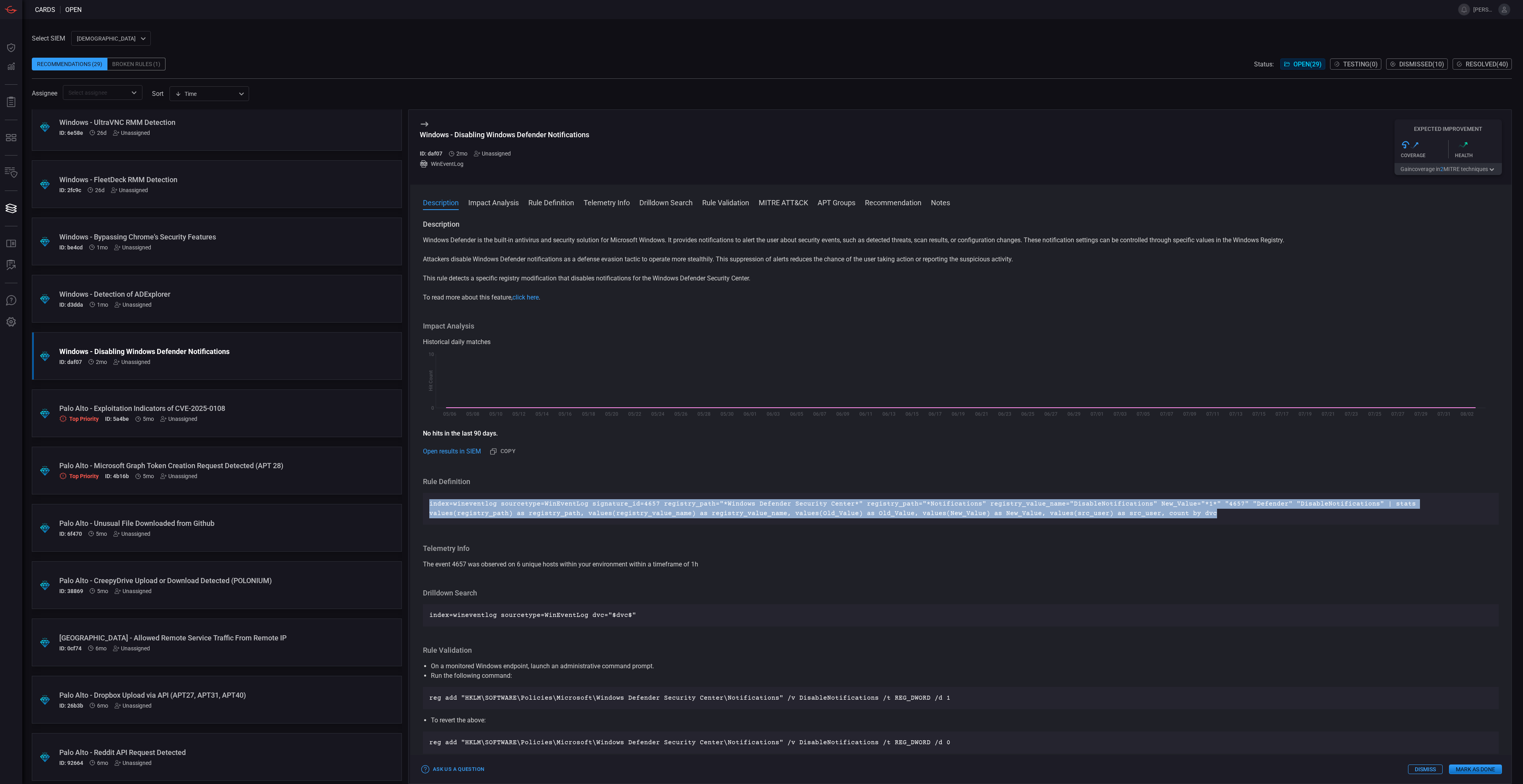
drag, startPoint x: 1117, startPoint y: 520, endPoint x: 426, endPoint y: 499, distance: 691.3
click at [426, 499] on div "index=wineventlog sourcetype=WinEventLog signature_id=4657 registry_path="*Wind…" at bounding box center [961, 508] width 1076 height 32
copy p "index=wineventlog sourcetype=WinEventLog signature_id=4657 registry_path="*Wind…"
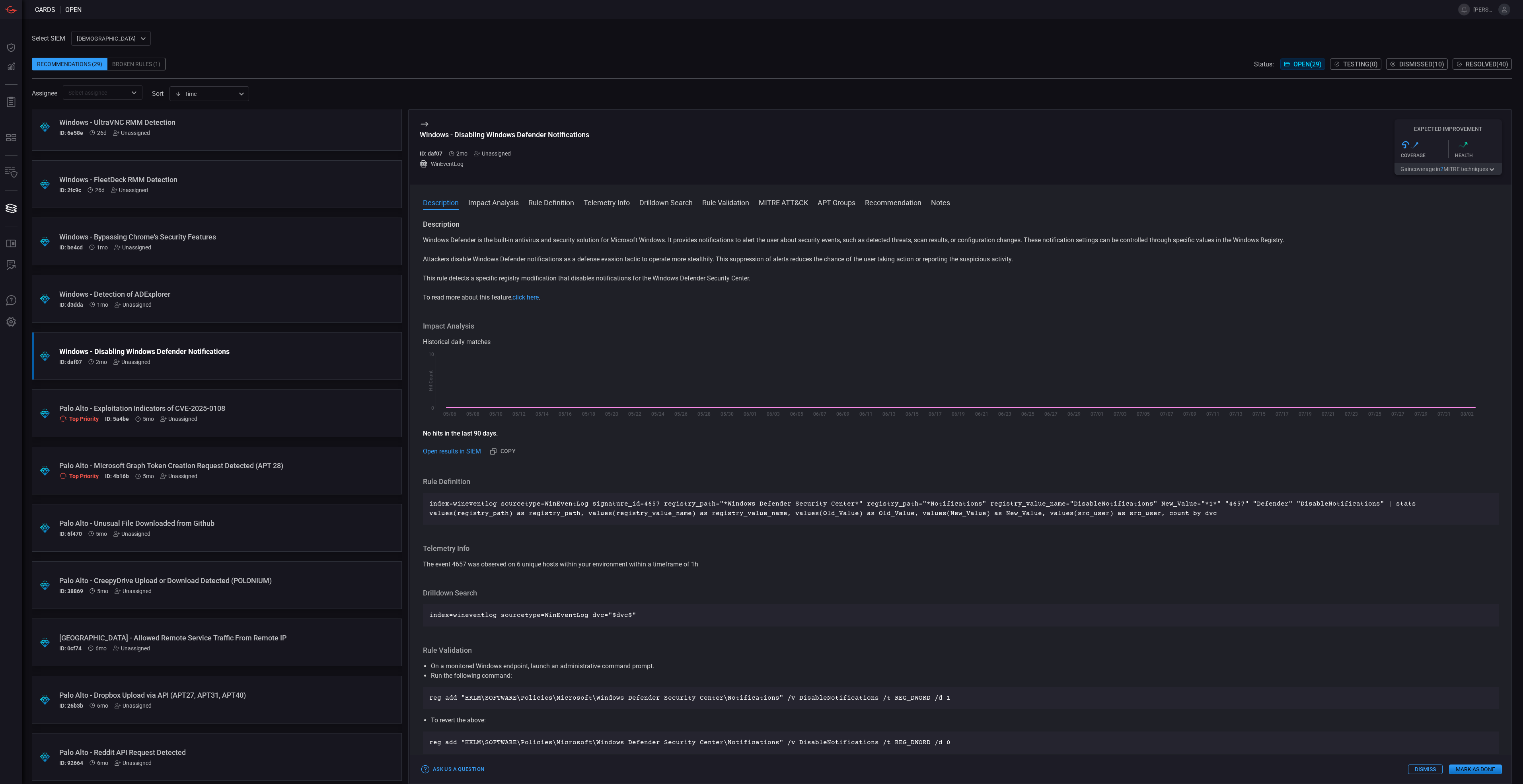
click at [1128, 223] on h3 "Description" at bounding box center [961, 224] width 1076 height 9
